Goal: Book appointment/travel/reservation

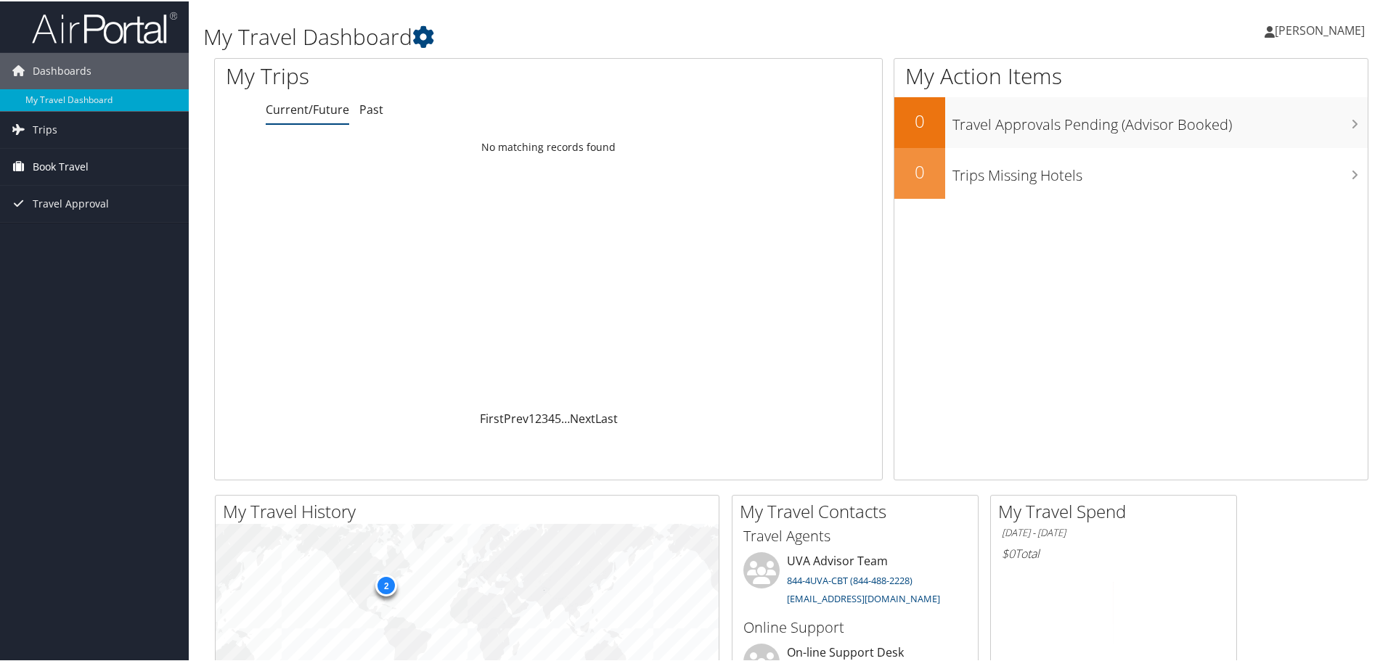
click at [30, 165] on link "Book Travel" at bounding box center [94, 165] width 189 height 36
click at [91, 239] on link "Book/Manage Online Trips" at bounding box center [94, 238] width 189 height 22
